Goal: Transaction & Acquisition: Purchase product/service

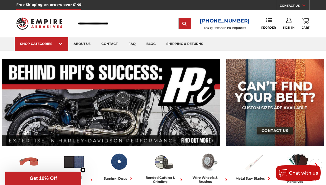
type input "**********"
click at [288, 19] on icon at bounding box center [288, 20] width 5 height 5
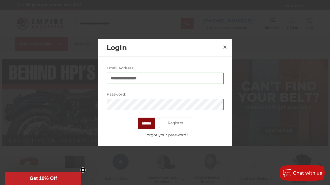
click at [149, 128] on input "*******" at bounding box center [146, 122] width 17 height 11
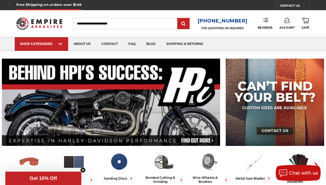
click at [264, 21] on use at bounding box center [265, 20] width 5 height 4
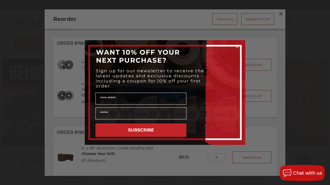
click at [236, 47] on circle "Close dialog" at bounding box center [237, 46] width 5 height 5
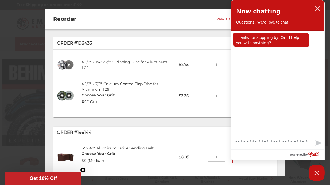
click at [317, 6] on button "close chatbox" at bounding box center [317, 9] width 9 height 8
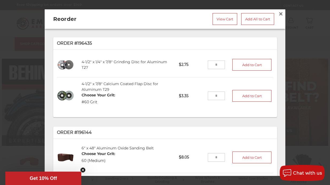
drag, startPoint x: 214, startPoint y: 95, endPoint x: 207, endPoint y: 95, distance: 7.2
click at [208, 95] on input "tel" at bounding box center [216, 95] width 17 height 9
type input "**"
click at [237, 93] on button "Add to Cart" at bounding box center [251, 96] width 39 height 12
click at [278, 14] on span "×" at bounding box center [280, 14] width 5 height 10
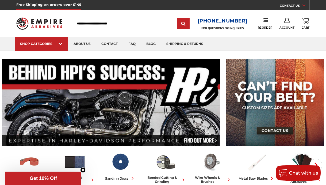
click at [305, 21] on icon at bounding box center [305, 21] width 6 height 6
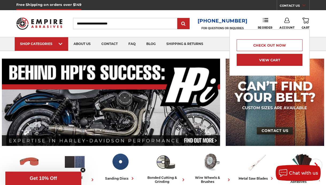
click at [284, 61] on link "View Cart" at bounding box center [270, 60] width 66 height 12
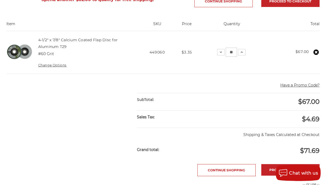
scroll to position [125, 0]
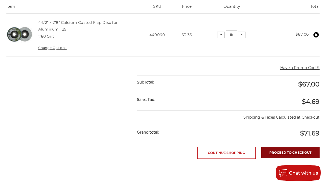
click at [300, 151] on link "Proceed to checkout" at bounding box center [290, 151] width 58 height 11
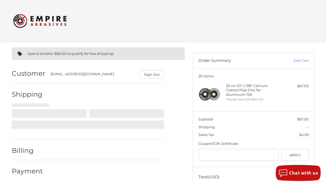
scroll to position [13, 0]
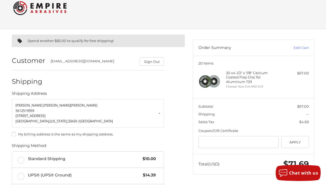
click at [13, 133] on label "My billing address is the same as my shipping address." at bounding box center [88, 134] width 152 height 4
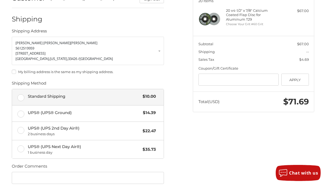
click at [20, 96] on label "Standard Shipping $10.00" at bounding box center [88, 97] width 152 height 16
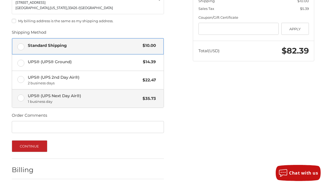
scroll to position [138, 0]
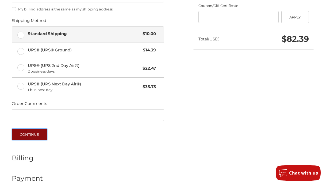
click at [35, 133] on button "Continue" at bounding box center [30, 134] width 36 height 12
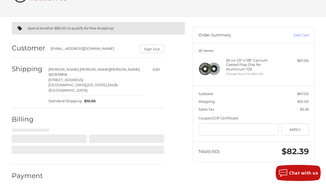
select select "**"
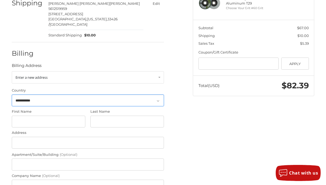
scroll to position [91, 0]
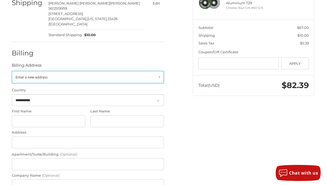
click at [52, 72] on link "Enter a new address" at bounding box center [88, 77] width 152 height 12
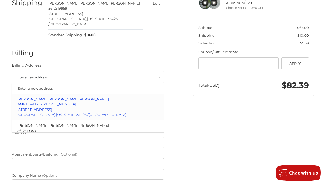
click at [52, 107] on span "2900 High Ridge Road, Suite 5" at bounding box center [34, 109] width 35 height 4
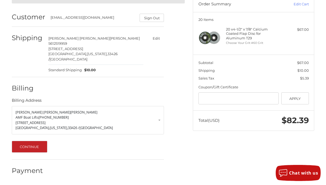
scroll to position [51, 0]
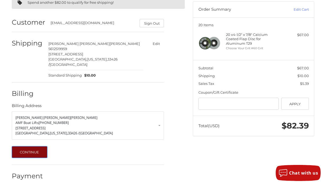
click at [39, 146] on button "Continue" at bounding box center [30, 152] width 36 height 12
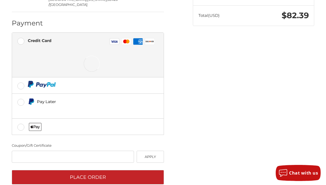
scroll to position [162, 0]
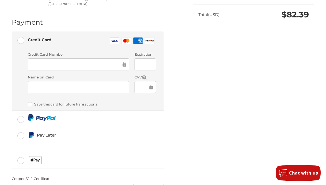
click at [53, 58] on div at bounding box center [79, 64] width 102 height 12
click at [110, 58] on div at bounding box center [79, 64] width 102 height 12
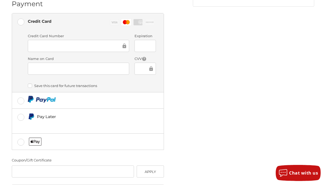
scroll to position [196, 0]
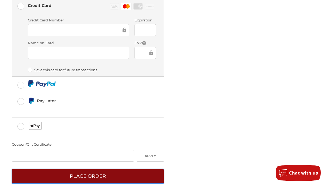
click at [114, 169] on button "Place Order" at bounding box center [88, 176] width 152 height 15
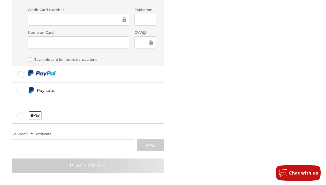
scroll to position [6, 0]
